Goal: Communication & Community: Share content

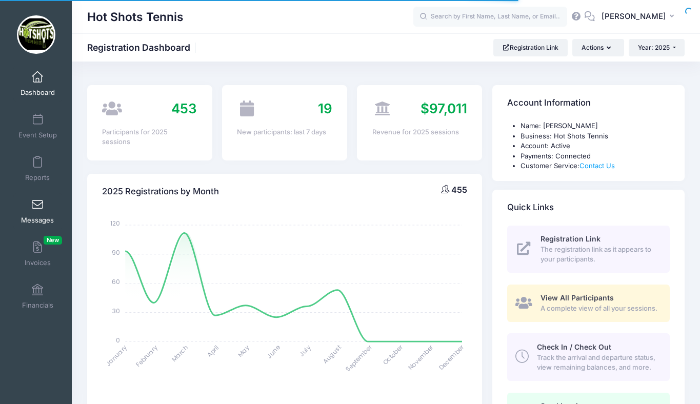
click at [39, 212] on body "Processing Request Please wait... Processing Request Please wait... Processing …" at bounding box center [350, 202] width 700 height 404
select select
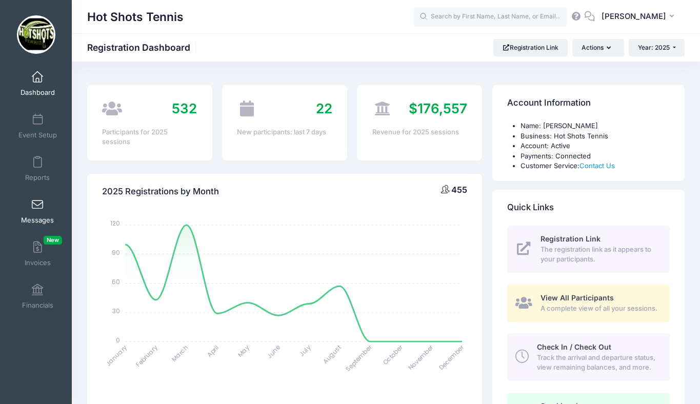
click at [37, 210] on span at bounding box center [37, 205] width 0 height 11
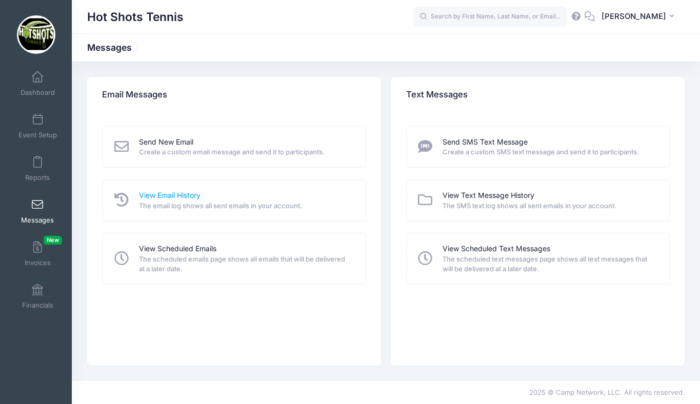
click at [169, 192] on link "View Email History" at bounding box center [170, 195] width 62 height 11
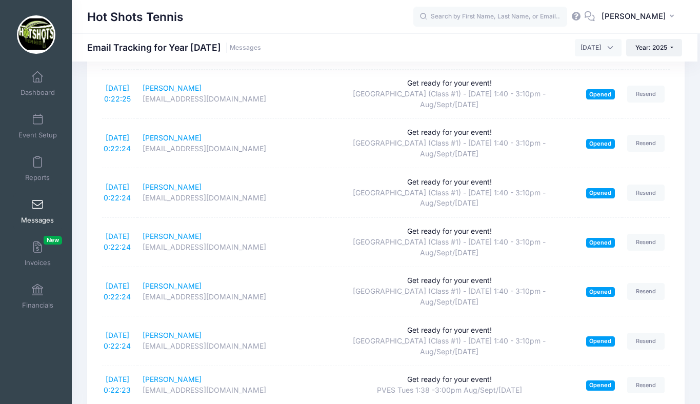
scroll to position [1974, 0]
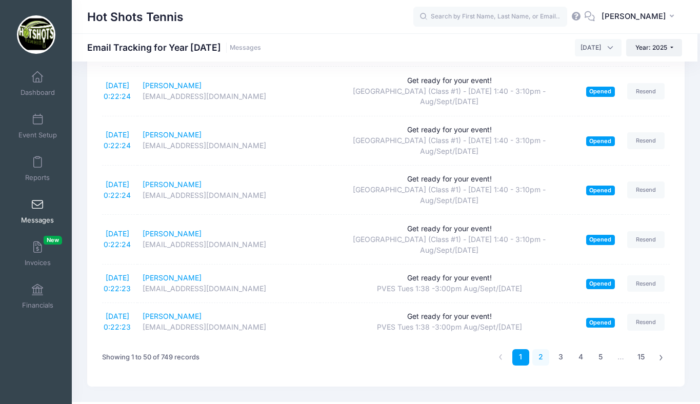
click at [543, 349] on link "2" at bounding box center [540, 357] width 17 height 17
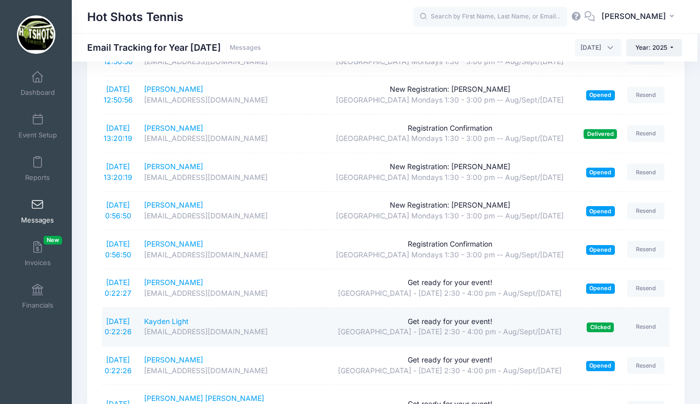
scroll to position [1910, 0]
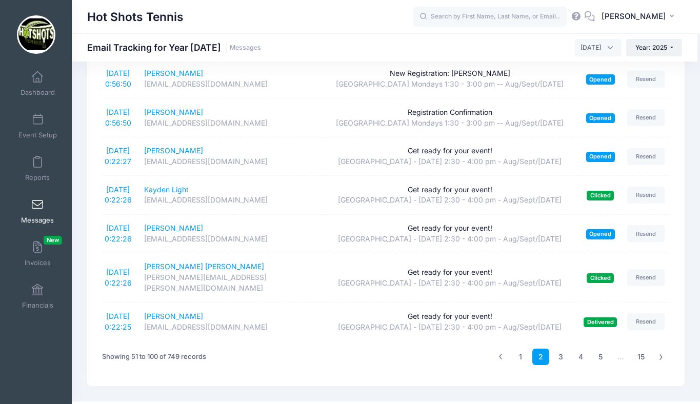
click at [581, 47] on span "August 2025" at bounding box center [591, 47] width 21 height 9
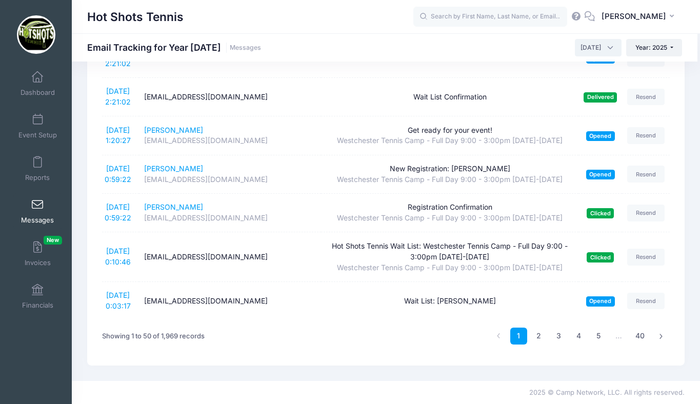
scroll to position [2146, 0]
click at [541, 336] on link "2" at bounding box center [538, 336] width 17 height 17
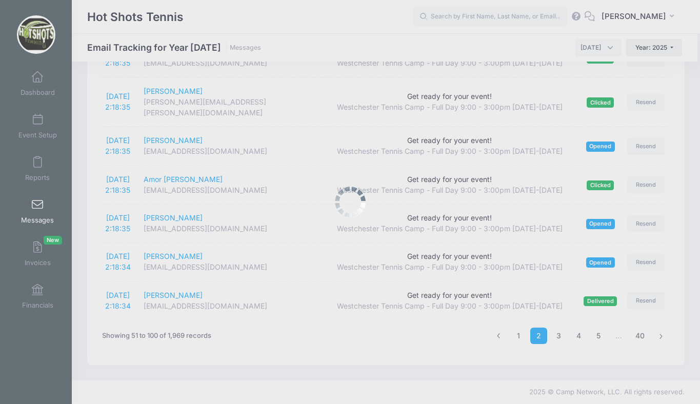
scroll to position [1910, 0]
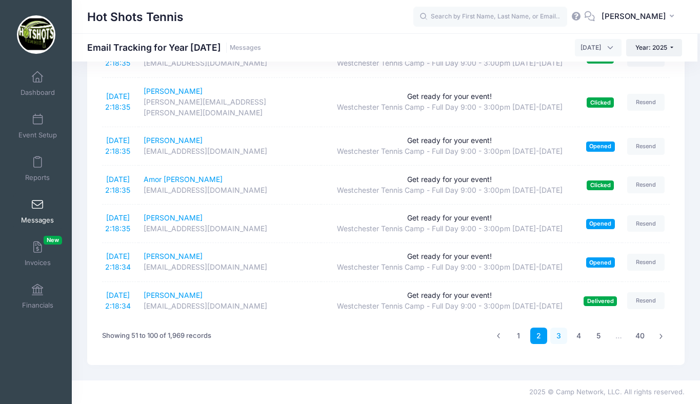
click at [558, 334] on link "3" at bounding box center [558, 336] width 17 height 17
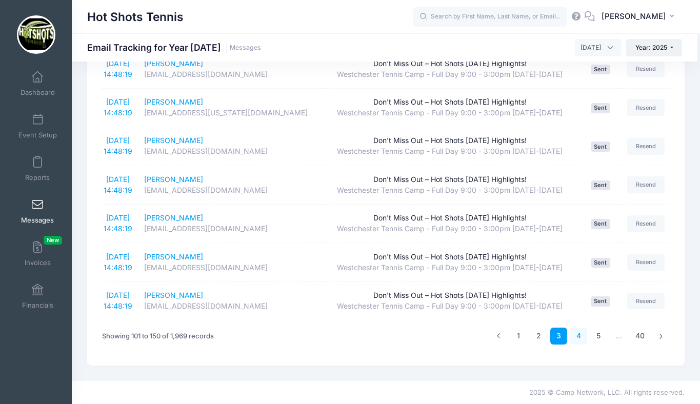
click at [578, 345] on link "4" at bounding box center [578, 336] width 17 height 17
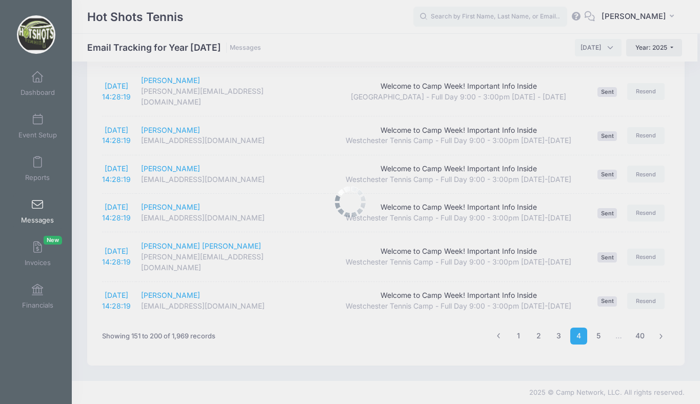
scroll to position [1748, 0]
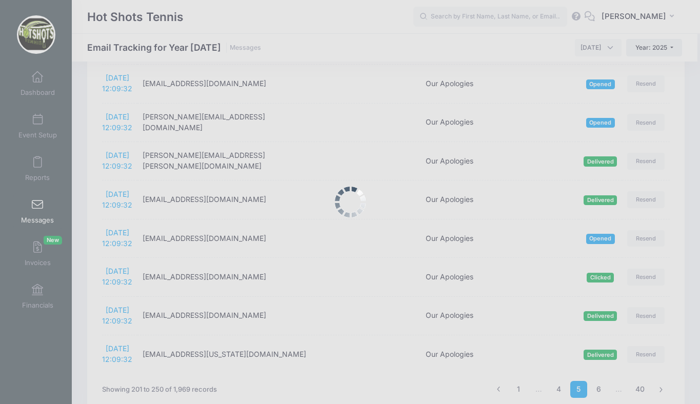
scroll to position [2103, 0]
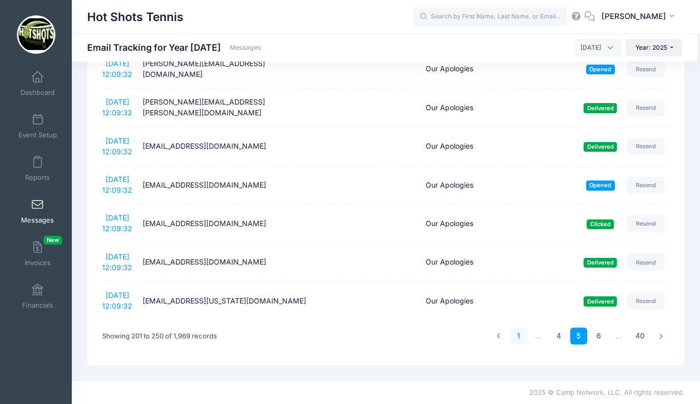
click at [518, 336] on link "1" at bounding box center [518, 336] width 17 height 17
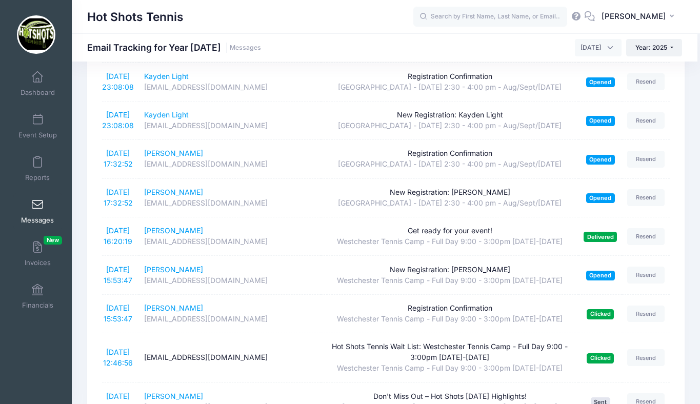
scroll to position [0, 0]
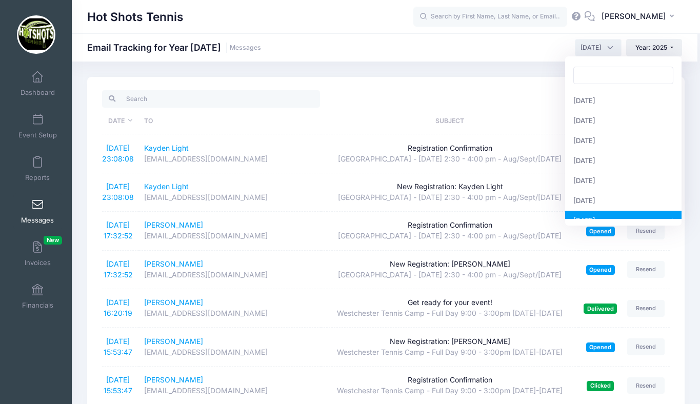
click at [595, 45] on span "July 2025" at bounding box center [591, 47] width 21 height 9
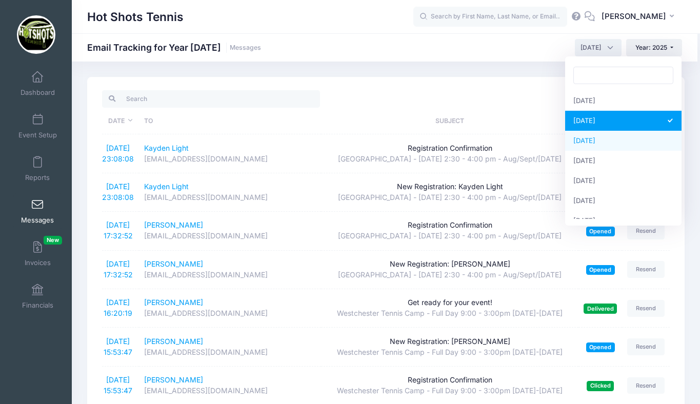
select select "8"
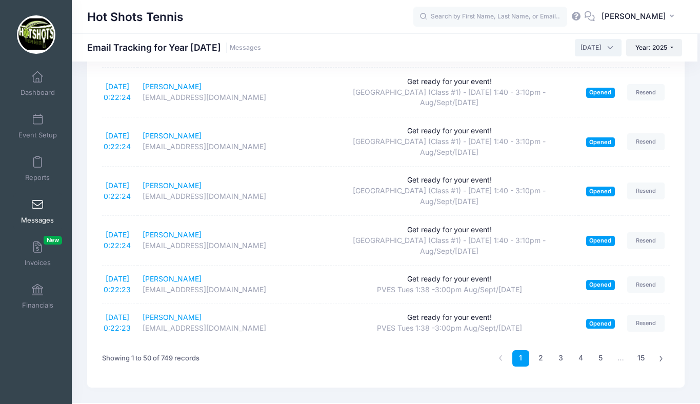
scroll to position [1974, 0]
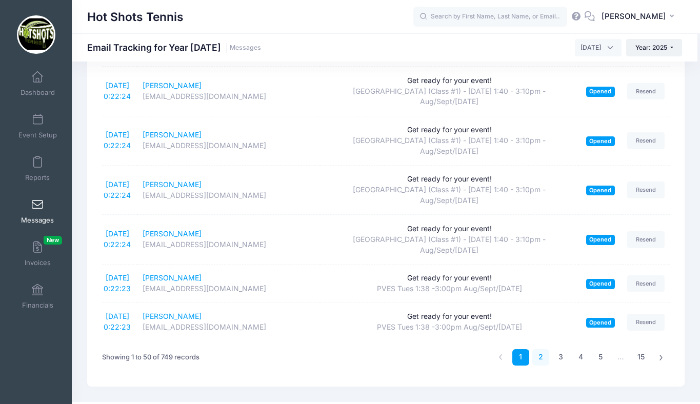
click at [540, 349] on link "2" at bounding box center [540, 357] width 17 height 17
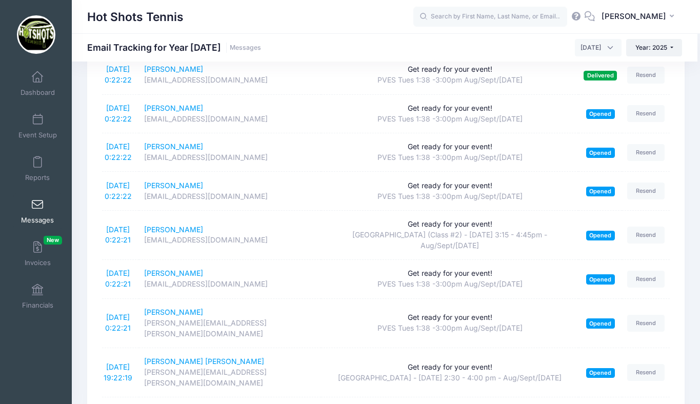
scroll to position [0, 0]
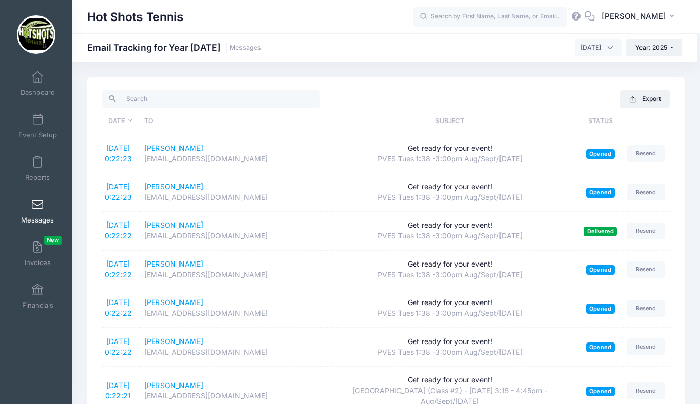
click at [36, 210] on link "Messages" at bounding box center [37, 211] width 49 height 36
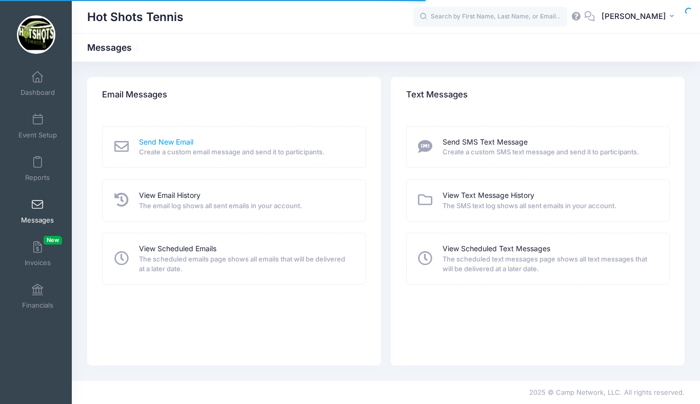
click at [174, 137] on link "Send New Email" at bounding box center [166, 142] width 54 height 11
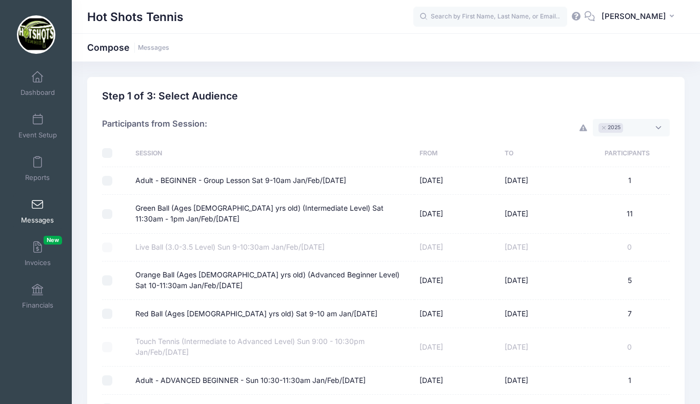
click at [109, 152] on input "checkbox" at bounding box center [107, 153] width 10 height 10
checkbox input "true"
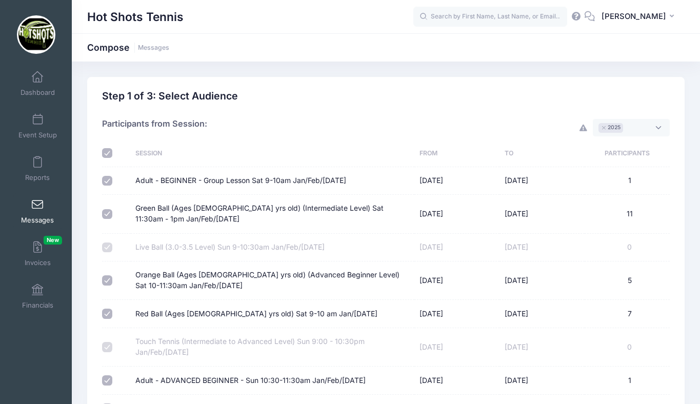
checkbox input "true"
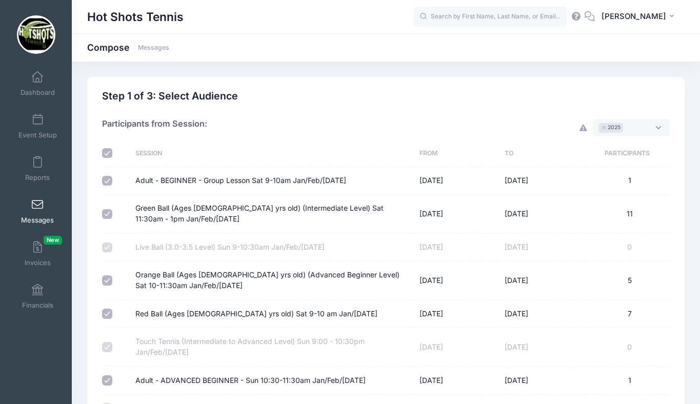
checkbox input "true"
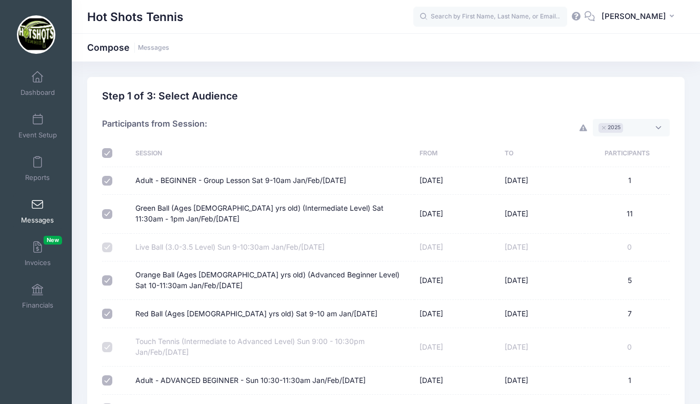
checkbox input "true"
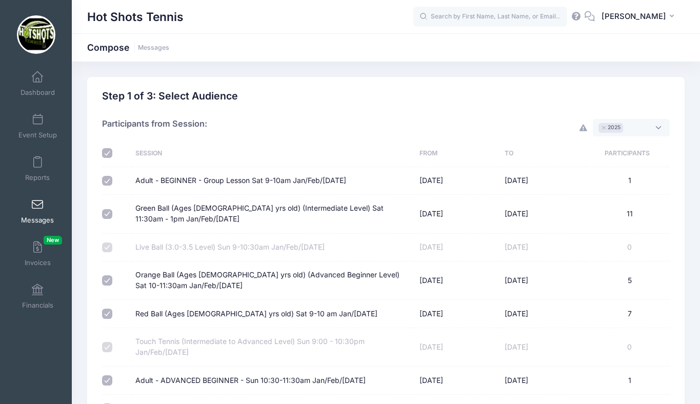
checkbox input "true"
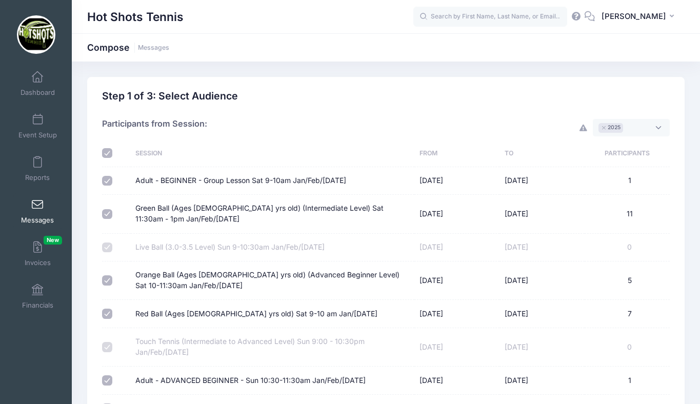
checkbox input "true"
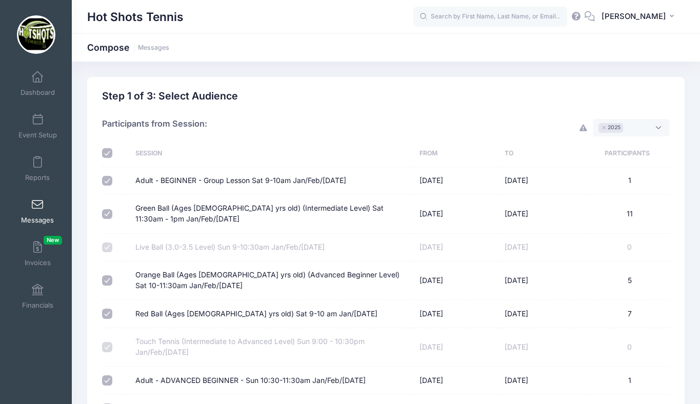
checkbox input "true"
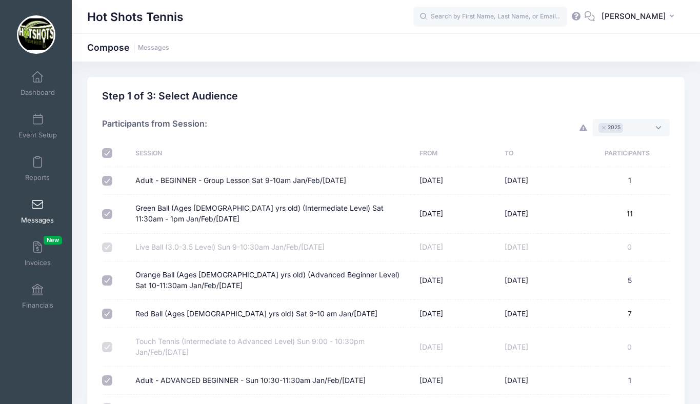
checkbox input "true"
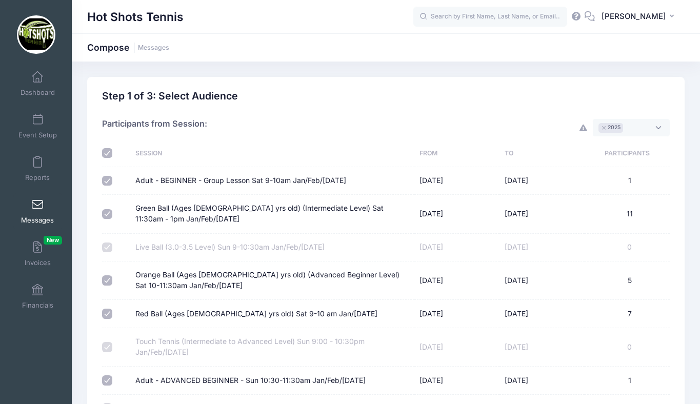
checkbox input "true"
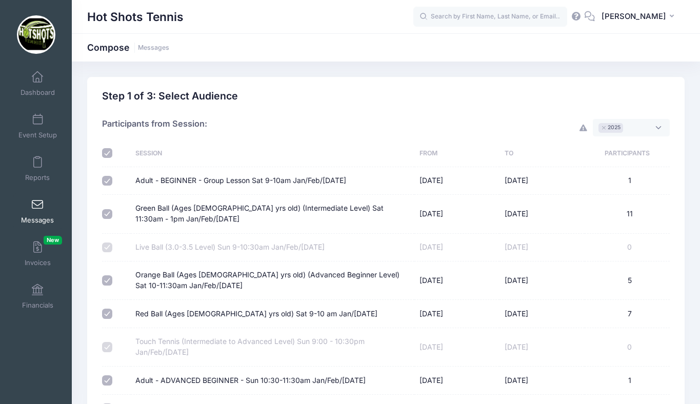
checkbox input "true"
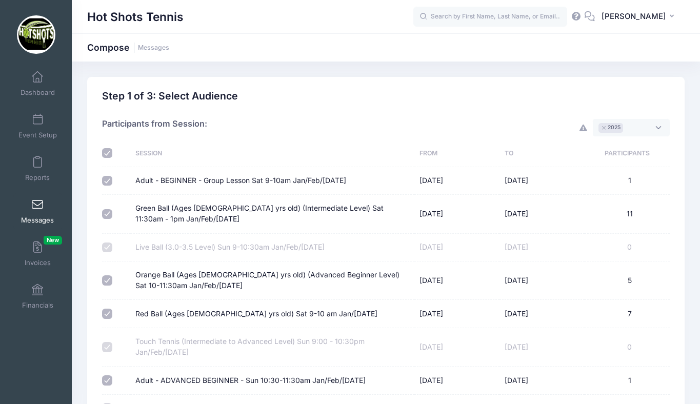
checkbox input "true"
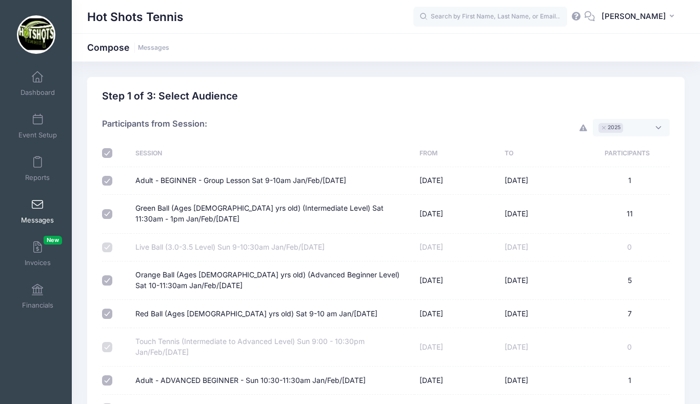
checkbox input "true"
click at [103, 151] on input "checkbox" at bounding box center [107, 153] width 10 height 10
checkbox input "false"
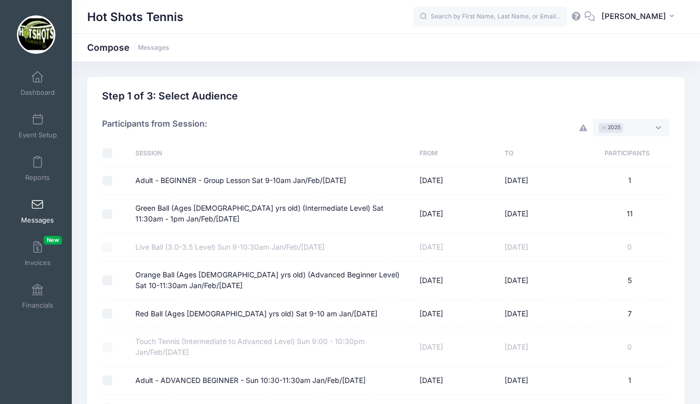
checkbox input "false"
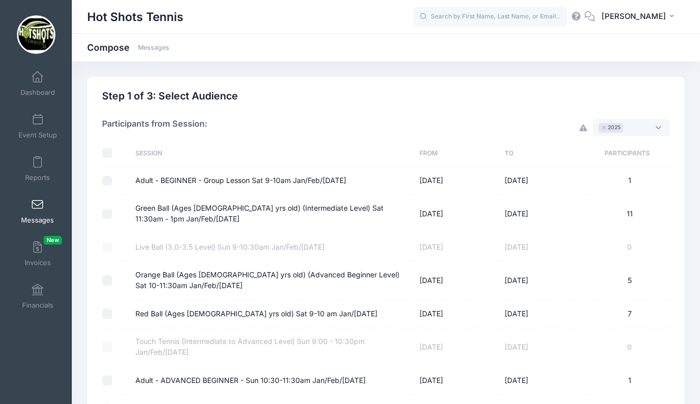
checkbox input "false"
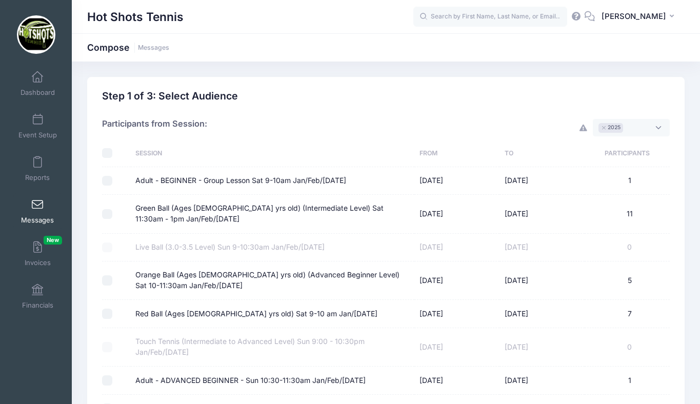
checkbox input "false"
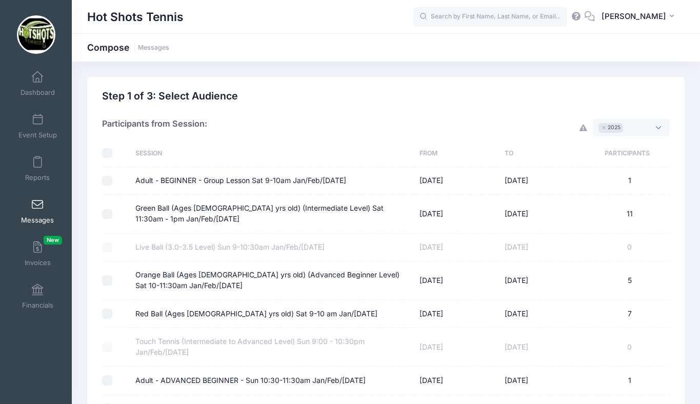
checkbox input "false"
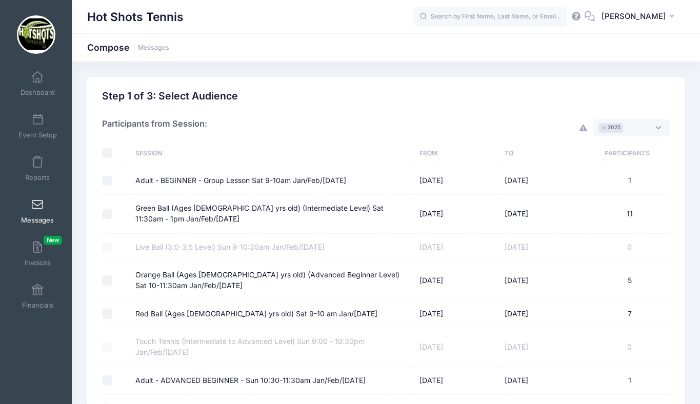
checkbox input "false"
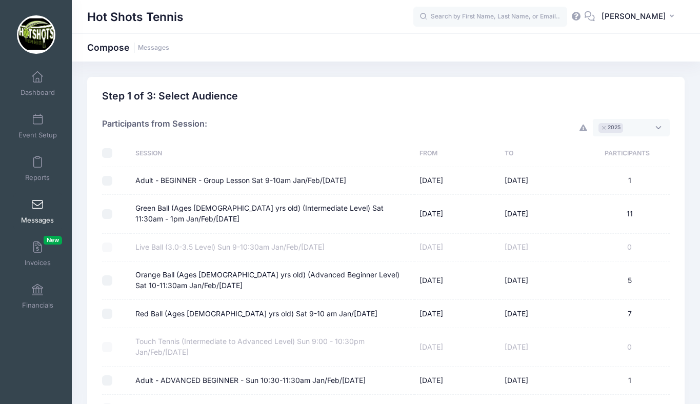
checkbox input "false"
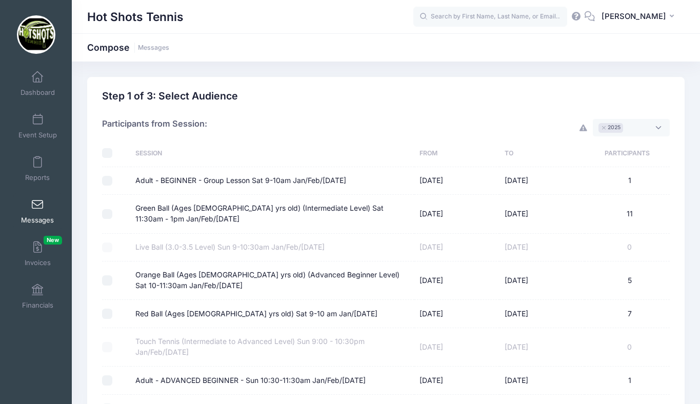
checkbox input "false"
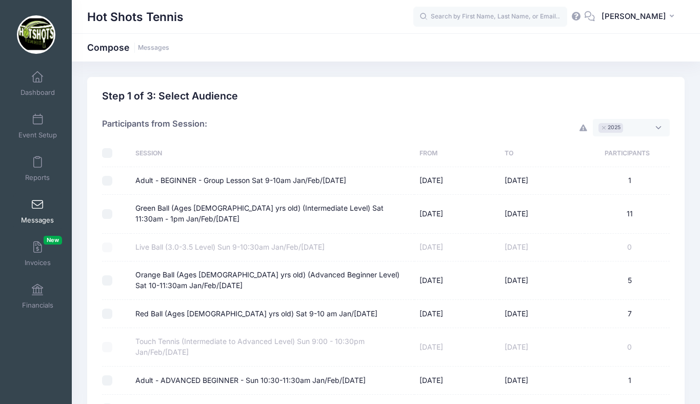
checkbox input "false"
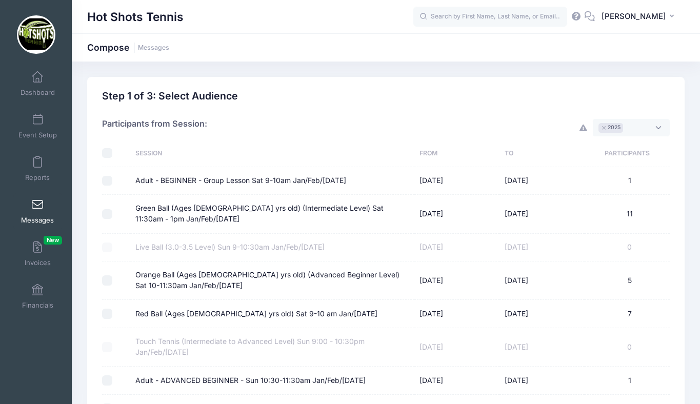
checkbox input "false"
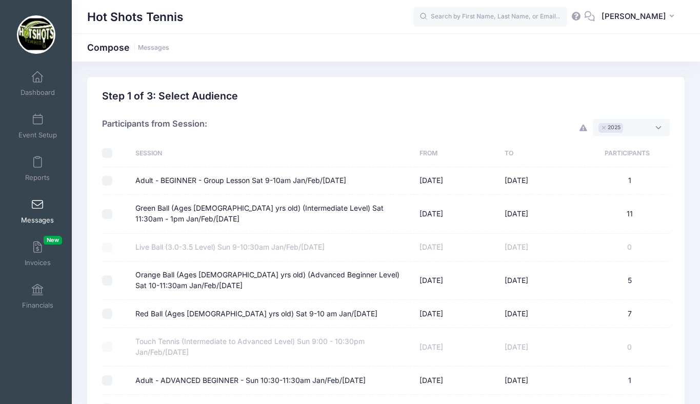
checkbox input "false"
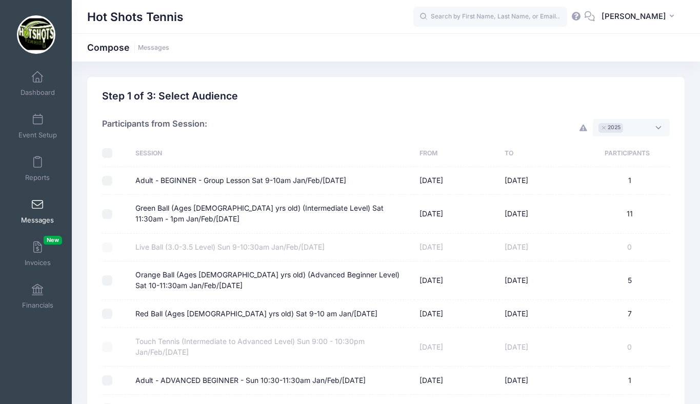
checkbox input "false"
click at [633, 126] on span "× 2025" at bounding box center [631, 127] width 77 height 17
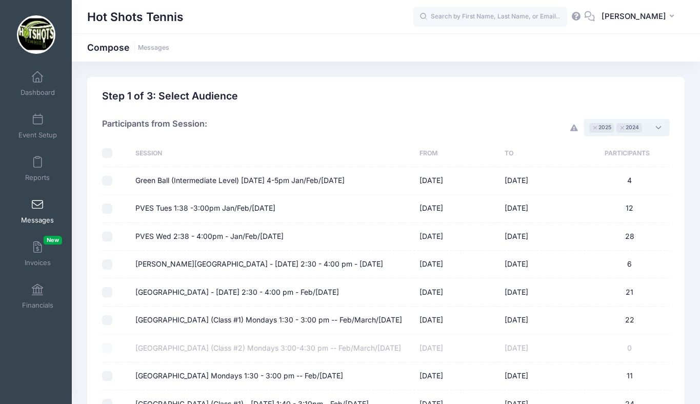
click at [107, 153] on input "checkbox" at bounding box center [107, 153] width 10 height 10
checkbox input "true"
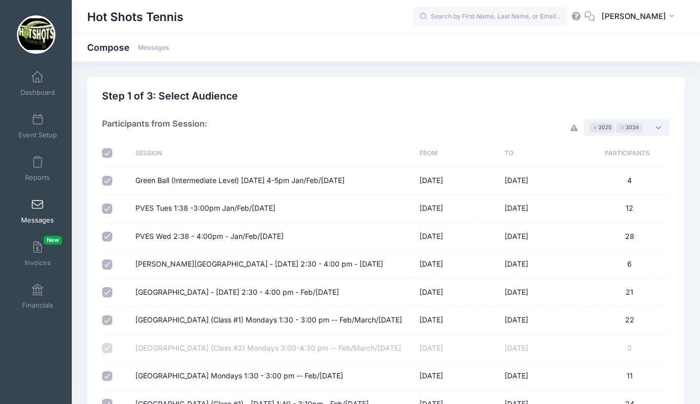
checkbox input "true"
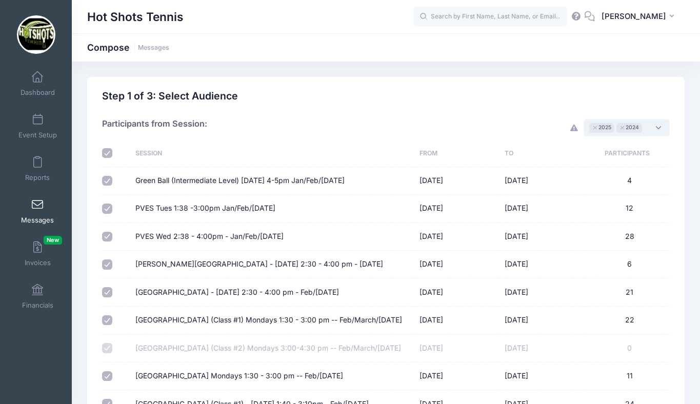
checkbox input "true"
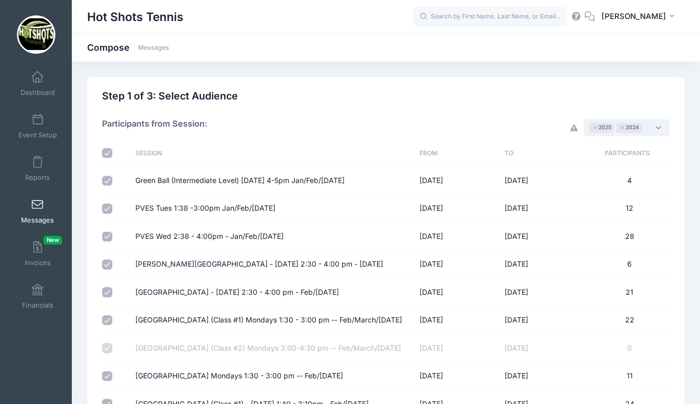
checkbox input "true"
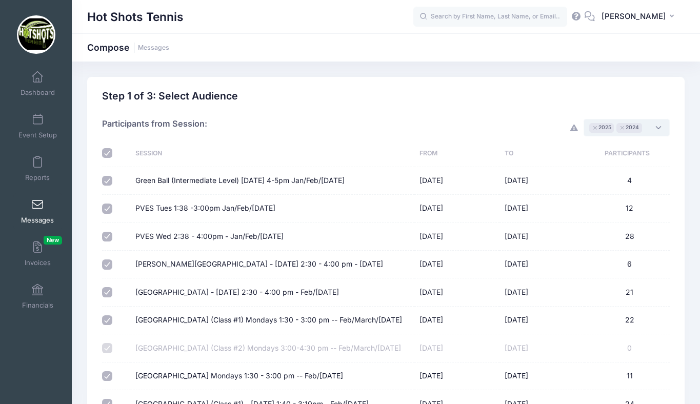
checkbox input "true"
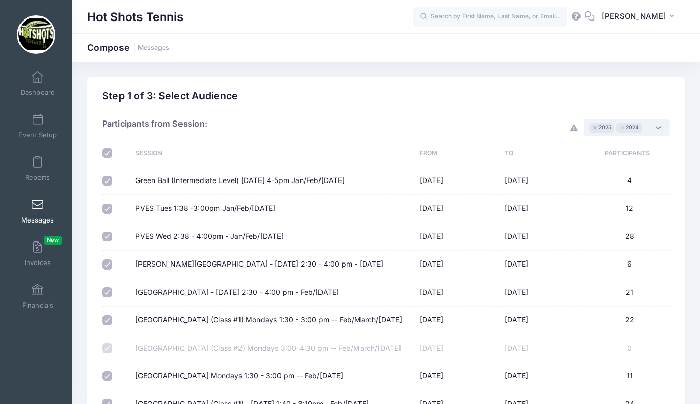
checkbox input "true"
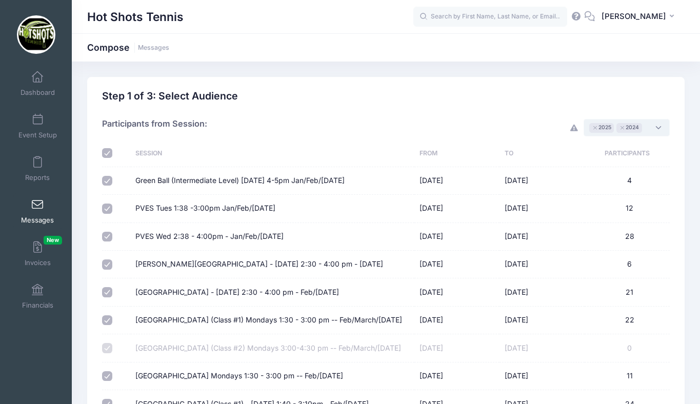
checkbox input "true"
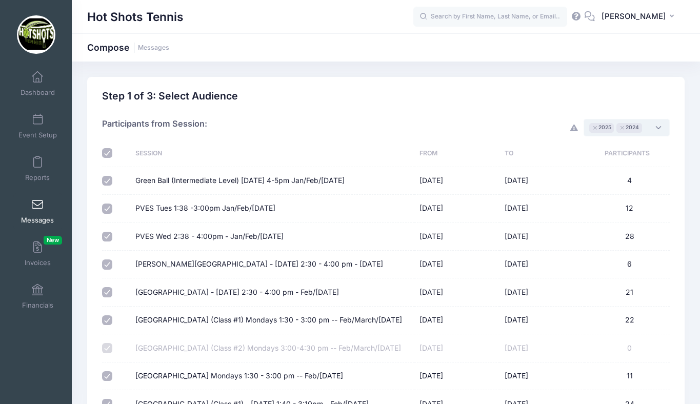
checkbox input "true"
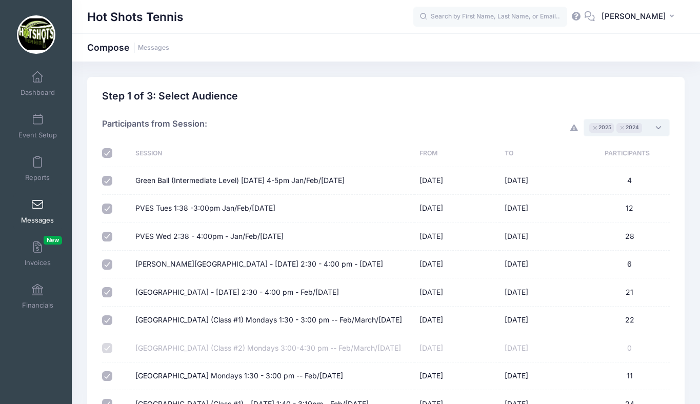
checkbox input "true"
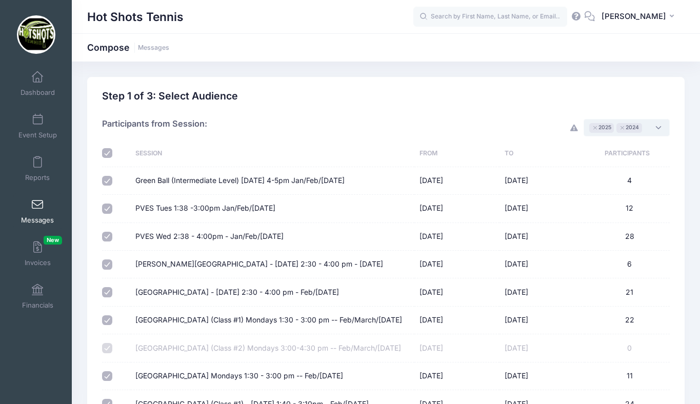
checkbox input "true"
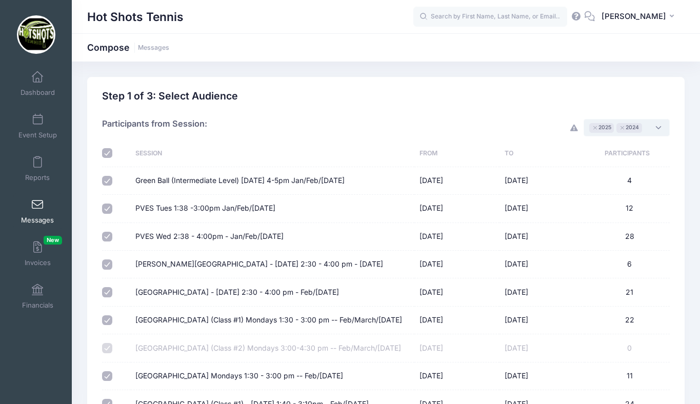
checkbox input "true"
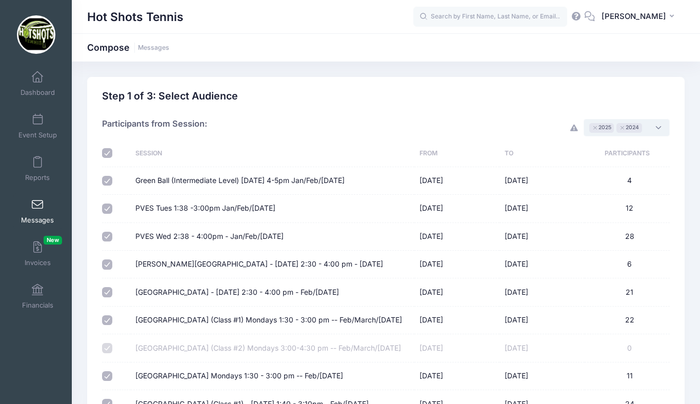
checkbox input "true"
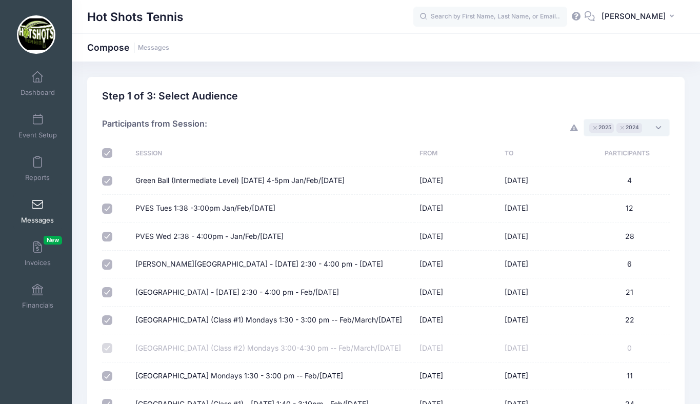
checkbox input "true"
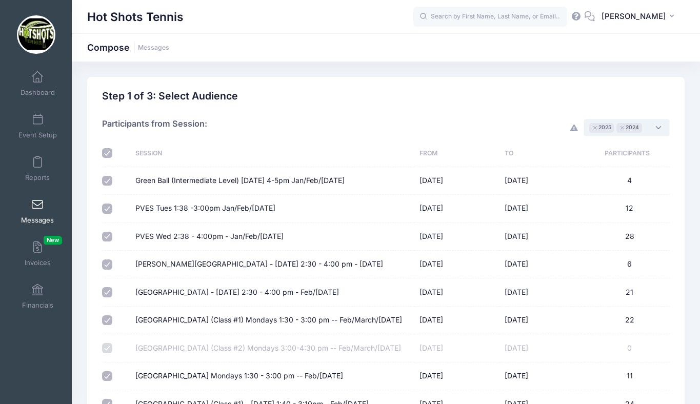
checkbox input "true"
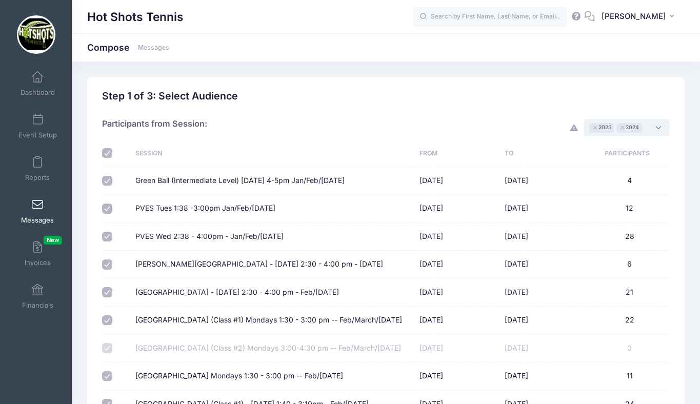
checkbox input "true"
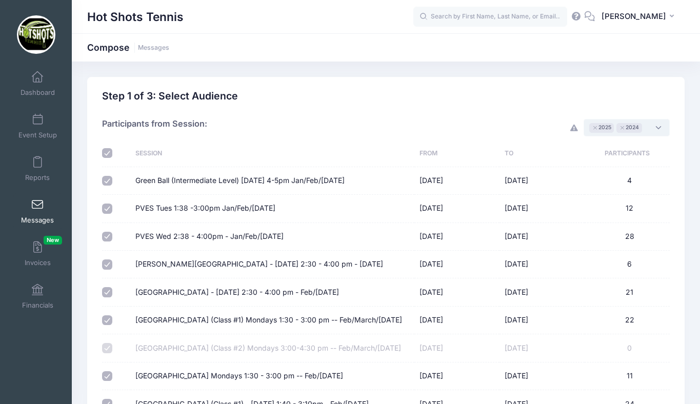
checkbox input "true"
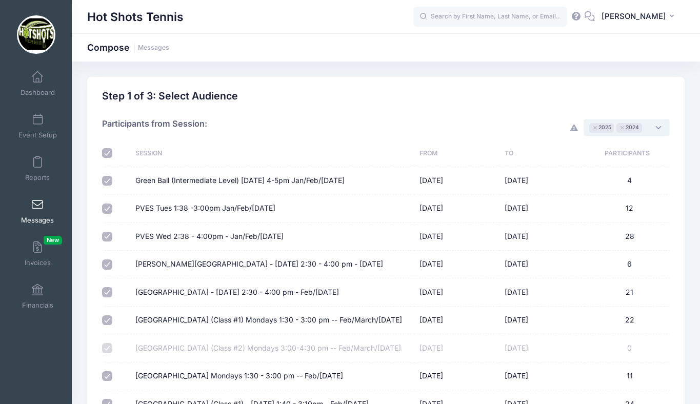
checkbox input "true"
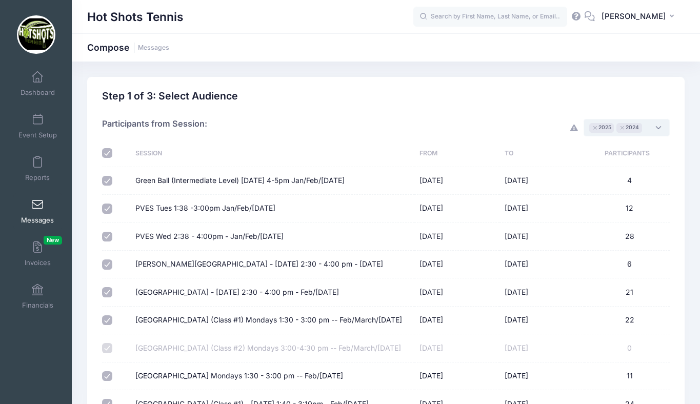
checkbox input "true"
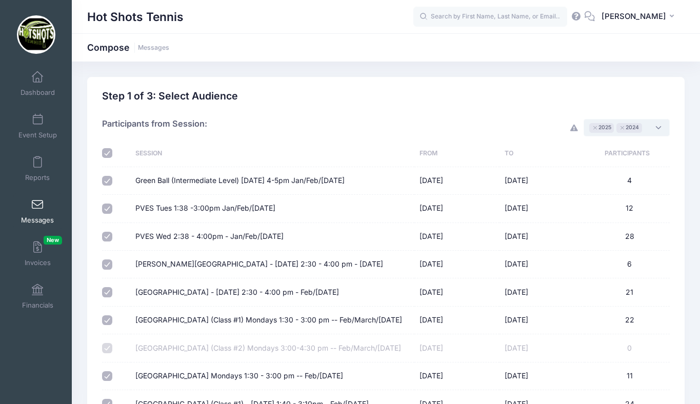
checkbox input "true"
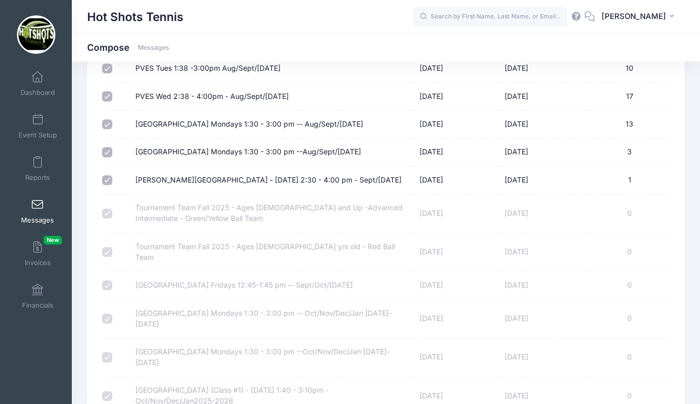
scroll to position [4350, 0]
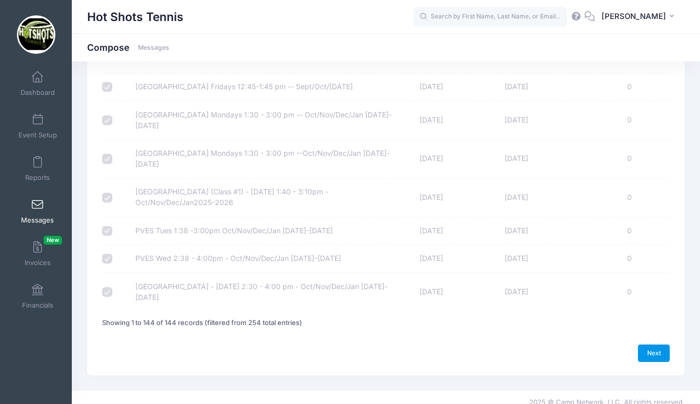
click at [650, 345] on link "Next" at bounding box center [654, 353] width 32 height 17
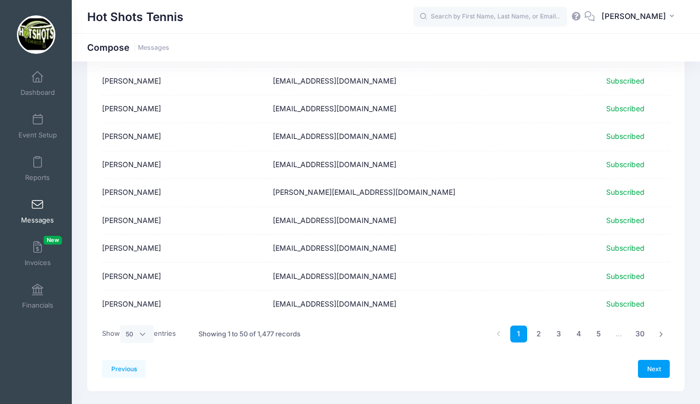
scroll to position [1257, 0]
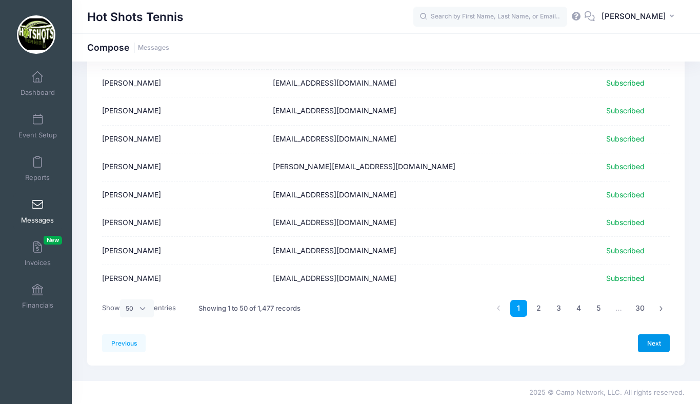
click at [653, 343] on link "Next" at bounding box center [654, 342] width 32 height 17
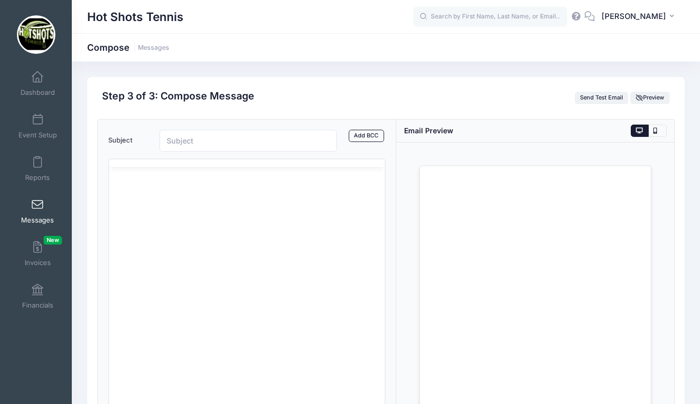
scroll to position [0, 0]
click at [186, 232] on html at bounding box center [247, 218] width 276 height 28
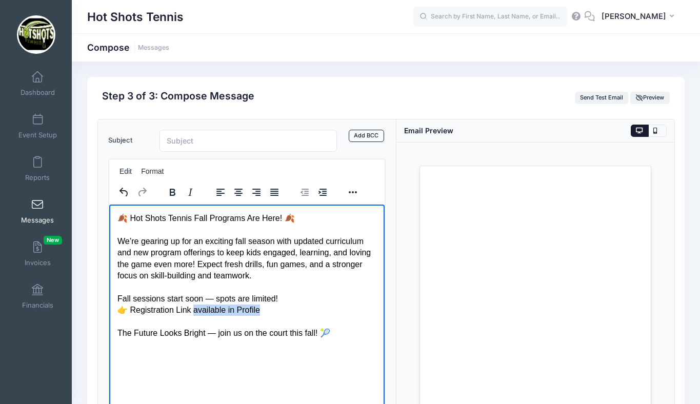
drag, startPoint x: 260, startPoint y: 310, endPoint x: 192, endPoint y: 309, distance: 67.7
click at [192, 309] on p "🍂 Hot Shots Tennis Fall Programs Are Here! 🍂 We’re gearing up for an exciting f…" at bounding box center [247, 275] width 260 height 126
drag, startPoint x: 202, startPoint y: 308, endPoint x: 266, endPoint y: 306, distance: 64.1
click at [266, 306] on p "🍂 Hot Shots Tennis Fall Programs Are Here! 🍂 We’re gearing up for an exciting f…" at bounding box center [247, 275] width 260 height 126
click at [356, 191] on button "Reveal or hide additional toolbar items" at bounding box center [352, 192] width 17 height 14
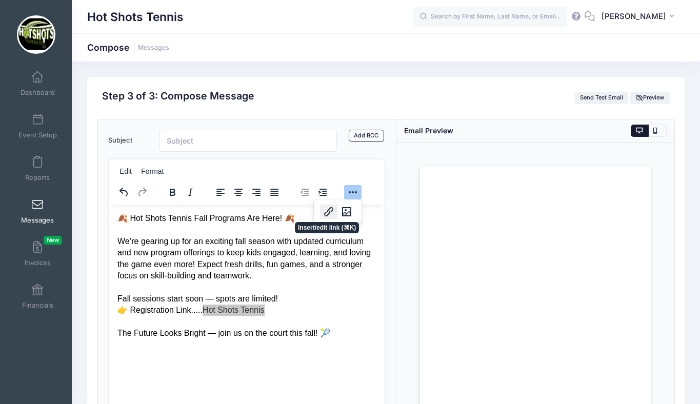
click at [328, 211] on button "Insert/edit link" at bounding box center [328, 212] width 17 height 14
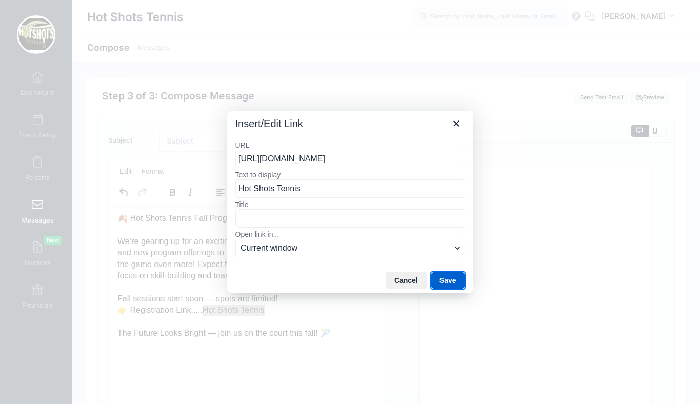
click at [441, 277] on button "Save" at bounding box center [448, 280] width 34 height 17
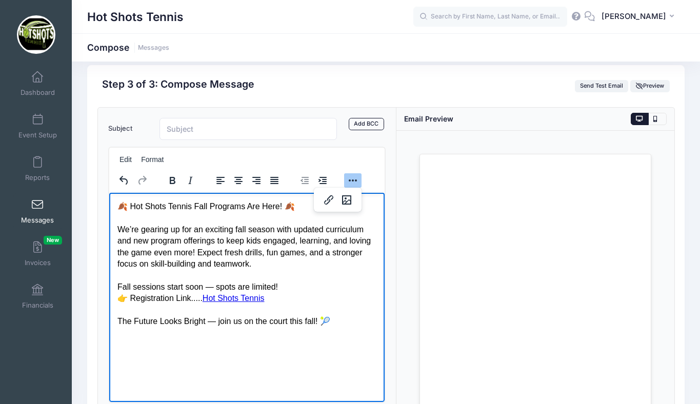
scroll to position [11, 0]
click at [117, 206] on p "🍂 Hot Shots Tennis Fall Programs Are Here! 🍂 We’re gearing up for an exciting f…" at bounding box center [247, 264] width 260 height 126
click at [284, 288] on p "🍂 Hot Shots Tennis Fall Programs Are Here! 🍂 We’re gearing up for an exciting f…" at bounding box center [247, 264] width 260 height 126
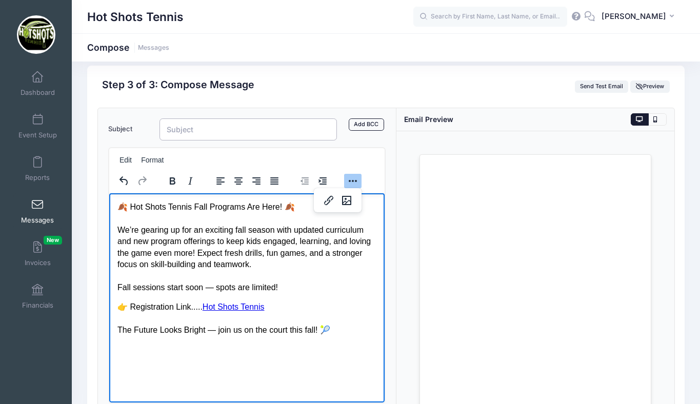
click at [201, 127] on input "Subject" at bounding box center [249, 129] width 178 height 22
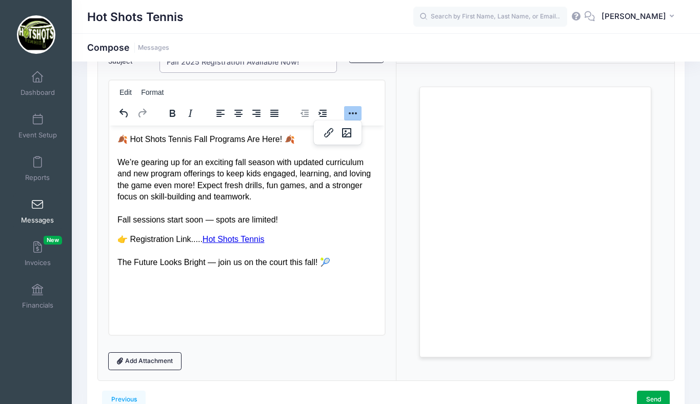
scroll to position [135, 0]
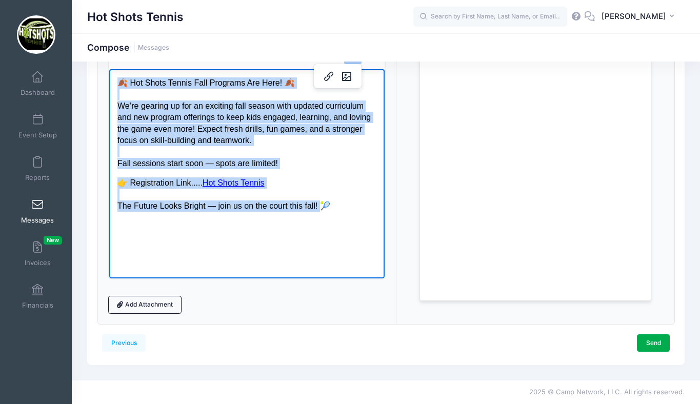
drag, startPoint x: 321, startPoint y: 206, endPoint x: 120, endPoint y: 86, distance: 233.9
click at [120, 86] on body "🍂 Hot Shots Tennis Fall Programs Are Here! 🍂 We’re gearing up for an exciting f…" at bounding box center [247, 144] width 260 height 134
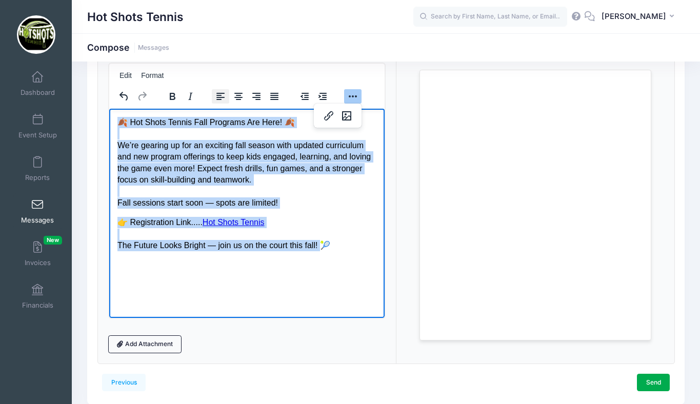
scroll to position [85, 0]
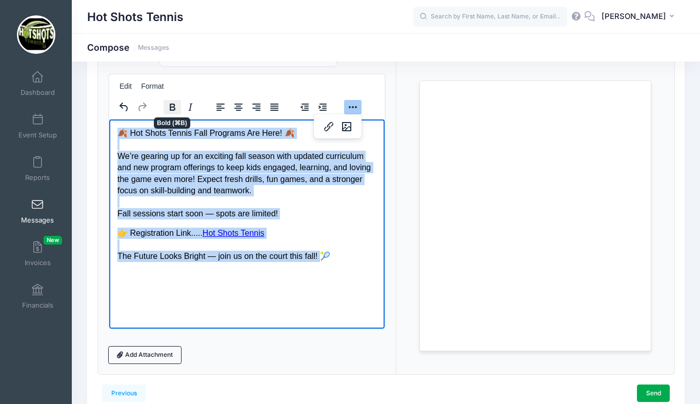
click at [174, 107] on icon "Bold" at bounding box center [172, 107] width 12 height 12
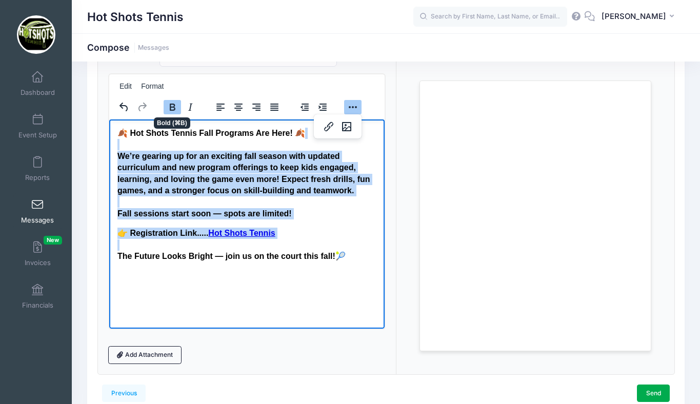
click at [174, 106] on icon "Bold" at bounding box center [173, 107] width 6 height 7
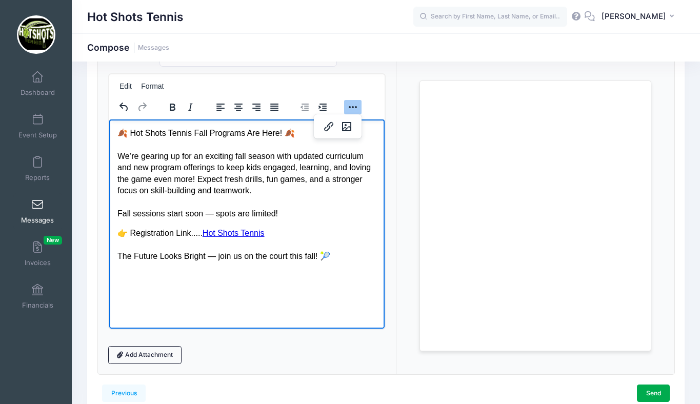
click at [324, 266] on html "🍂 Hot Shots Tennis Fall Programs Are Here! 🍂 We’re gearing up for an exciting f…" at bounding box center [247, 194] width 276 height 151
click at [345, 126] on icon "Insert/edit image" at bounding box center [347, 127] width 12 height 12
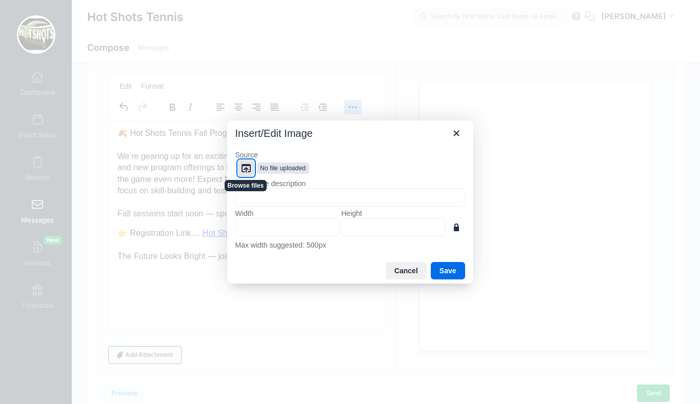
click at [245, 164] on icon "Browse files" at bounding box center [246, 168] width 9 height 9
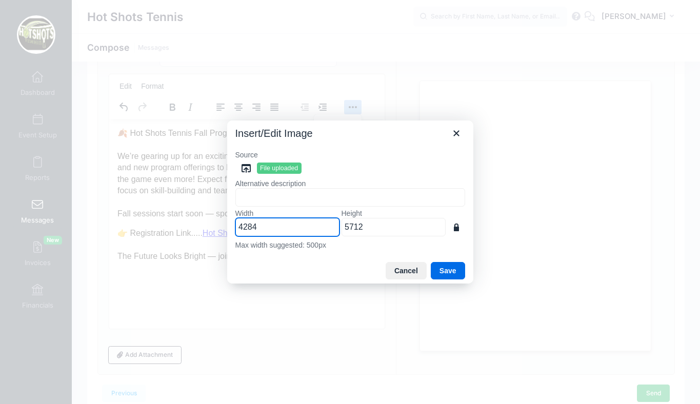
click at [271, 227] on input "4284" at bounding box center [287, 227] width 104 height 18
click at [444, 267] on button "Save" at bounding box center [448, 270] width 34 height 17
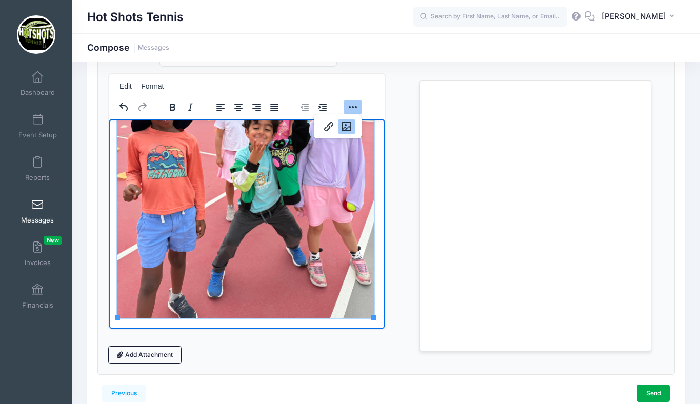
scroll to position [135, 0]
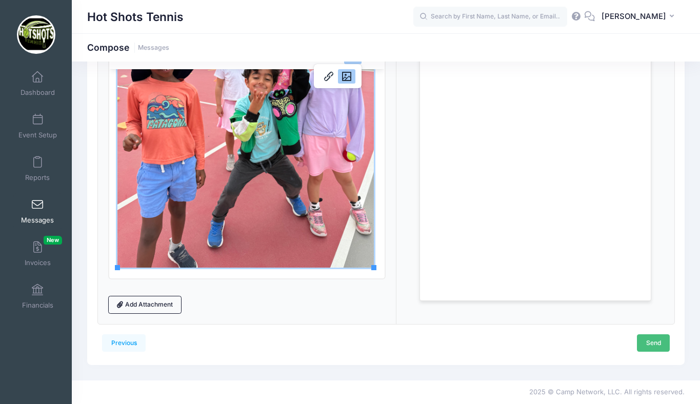
click at [649, 341] on link "Send" at bounding box center [653, 342] width 33 height 17
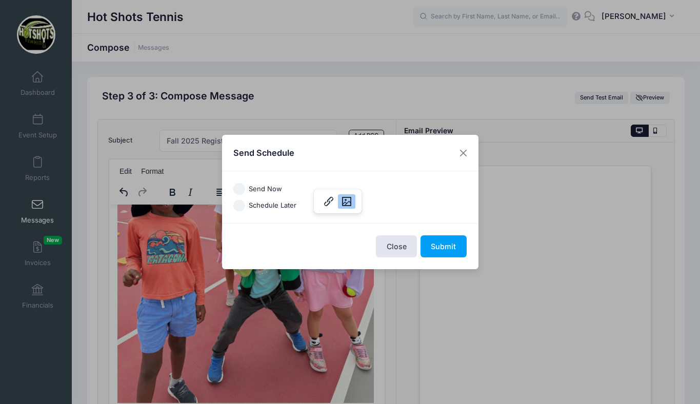
click at [239, 188] on input "Send Now" at bounding box center [239, 189] width 12 height 12
click at [440, 245] on button "Submit" at bounding box center [444, 246] width 46 height 22
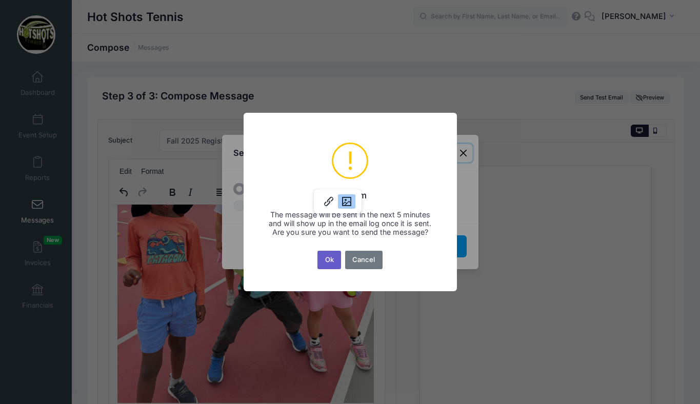
click at [330, 261] on button "Ok" at bounding box center [329, 260] width 24 height 18
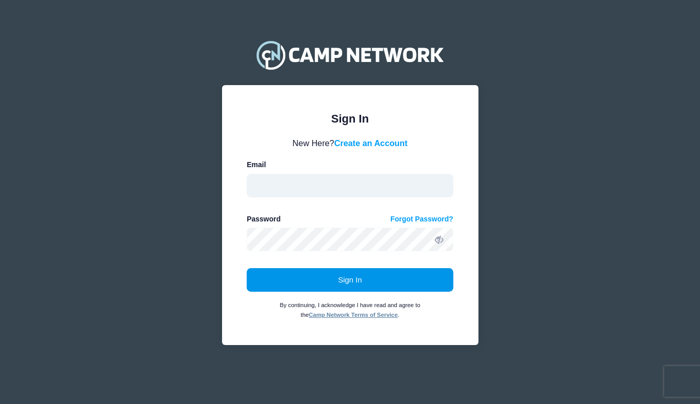
type input "hotshotstennisorg1@gmail.com"
click at [353, 279] on button "Sign In" at bounding box center [350, 280] width 207 height 24
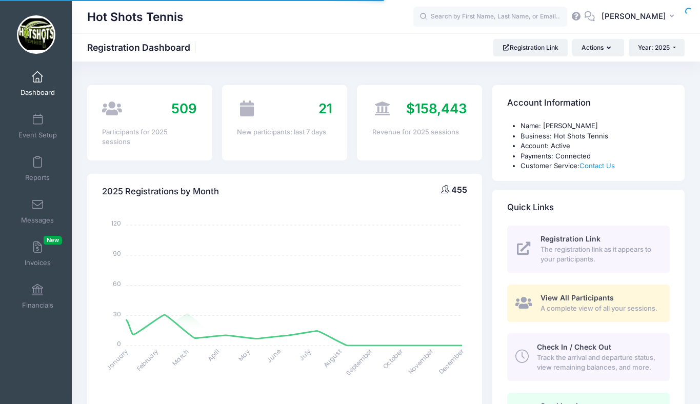
select select
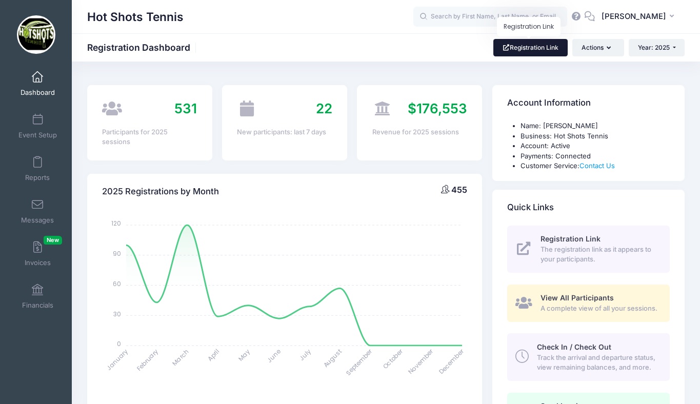
click at [526, 51] on link "Registration Link" at bounding box center [530, 47] width 74 height 17
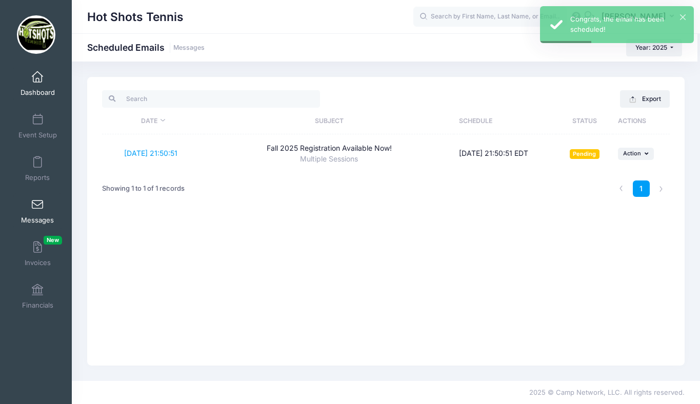
click at [37, 80] on span at bounding box center [37, 77] width 0 height 11
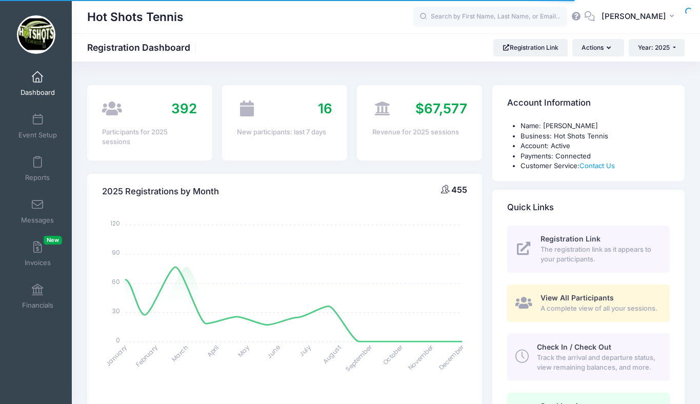
select select
